Goal: Task Accomplishment & Management: Manage account settings

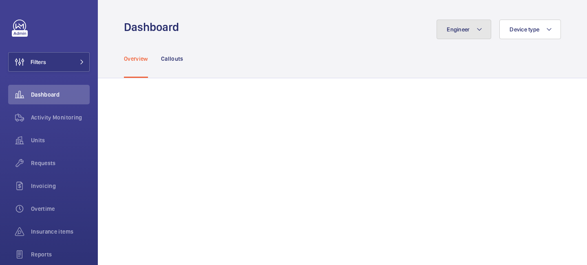
click at [475, 27] on button "Engineer" at bounding box center [464, 30] width 55 height 20
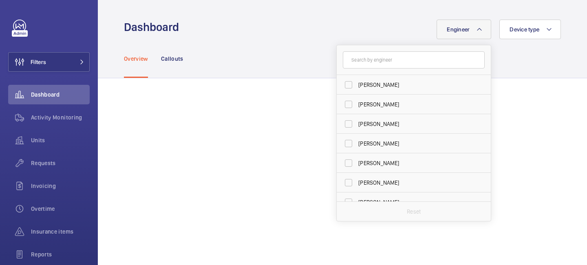
click at [399, 62] on input "text" at bounding box center [414, 59] width 142 height 17
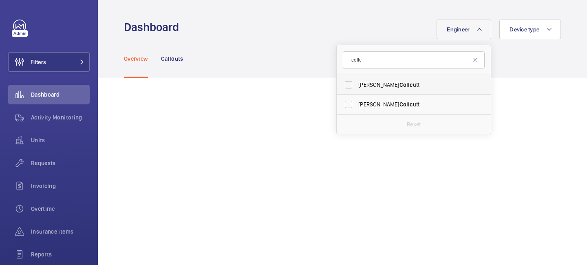
type input "collc"
click at [387, 85] on span "[PERSON_NAME] [PERSON_NAME]" at bounding box center [414, 85] width 112 height 8
click at [357, 85] on input "[PERSON_NAME] [PERSON_NAME]" at bounding box center [348, 85] width 16 height 16
checkbox input "true"
click at [61, 119] on span "Activity Monitoring" at bounding box center [60, 117] width 59 height 8
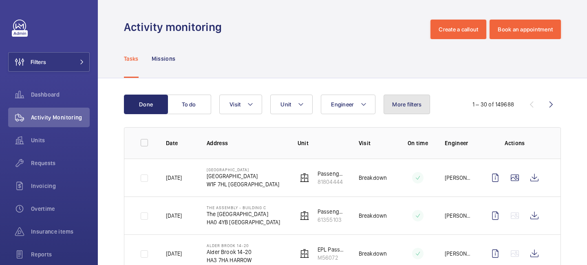
click at [405, 107] on span "More filters" at bounding box center [406, 104] width 29 height 7
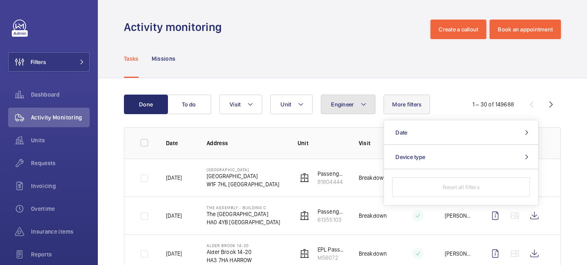
click at [369, 107] on button "Engineer" at bounding box center [348, 105] width 55 height 20
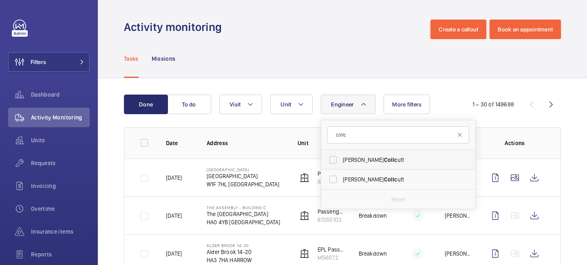
type input "collc"
click at [384, 161] on span "Collc" at bounding box center [390, 160] width 13 height 7
click at [341, 161] on input "[PERSON_NAME] [PERSON_NAME]" at bounding box center [333, 160] width 16 height 16
checkbox input "true"
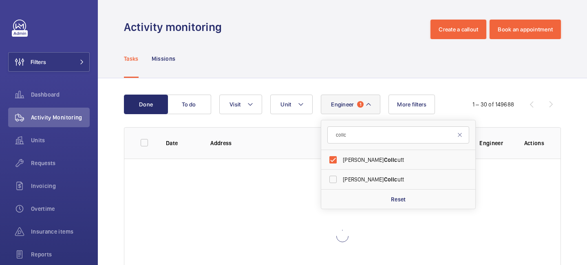
click at [342, 84] on div "Done To do Engineer 1 collc [PERSON_NAME] [PERSON_NAME] Collc utt Reset Unit Vi…" at bounding box center [342, 205] width 489 height 255
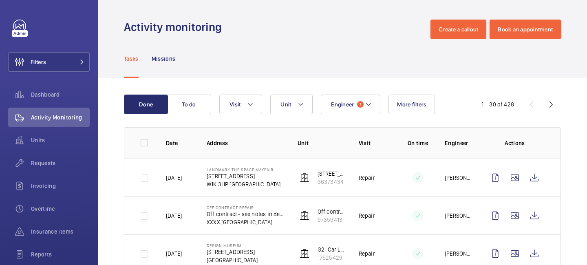
scroll to position [20, 0]
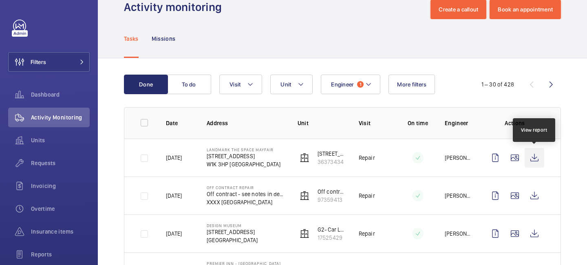
click at [530, 158] on wm-front-icon-button at bounding box center [535, 158] width 20 height 20
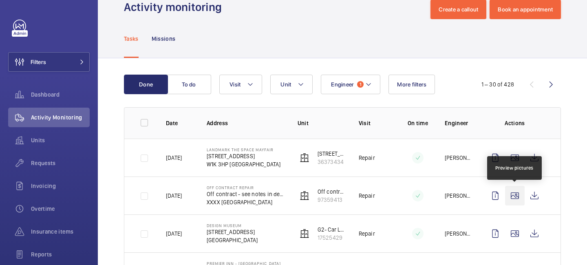
click at [516, 194] on wm-front-icon-button at bounding box center [515, 196] width 20 height 20
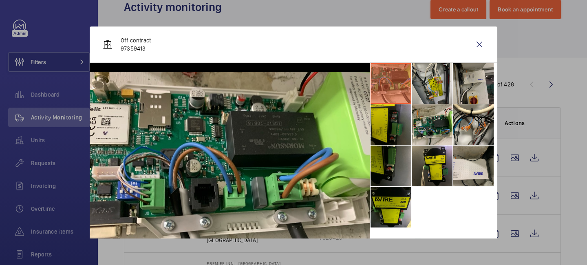
click at [469, 79] on li at bounding box center [473, 83] width 41 height 41
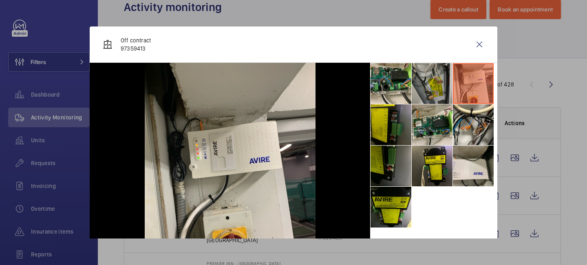
click at [432, 83] on li at bounding box center [432, 83] width 41 height 41
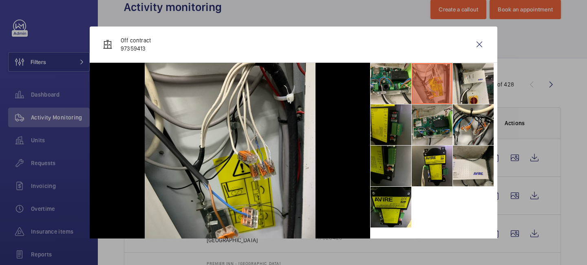
click at [432, 139] on li at bounding box center [432, 124] width 41 height 41
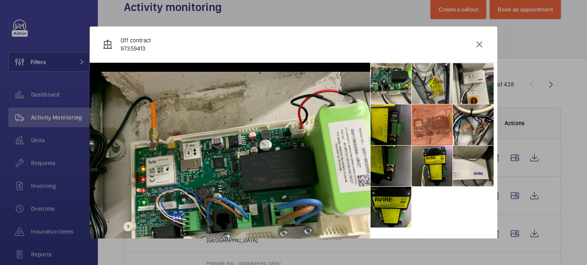
click at [427, 198] on ul at bounding box center [433, 145] width 127 height 165
click at [397, 210] on li at bounding box center [391, 207] width 41 height 41
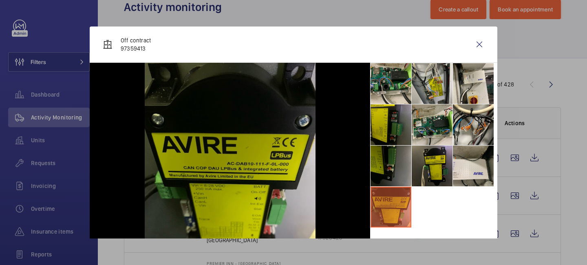
click at [437, 184] on li at bounding box center [432, 166] width 41 height 41
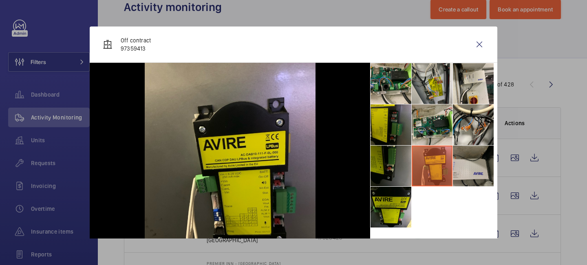
click at [477, 177] on li at bounding box center [473, 166] width 41 height 41
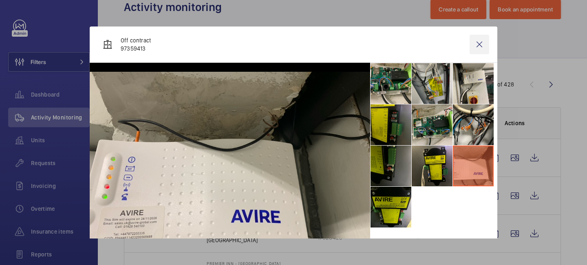
click at [481, 48] on wm-front-icon-button at bounding box center [480, 45] width 20 height 20
